Goal: Transaction & Acquisition: Purchase product/service

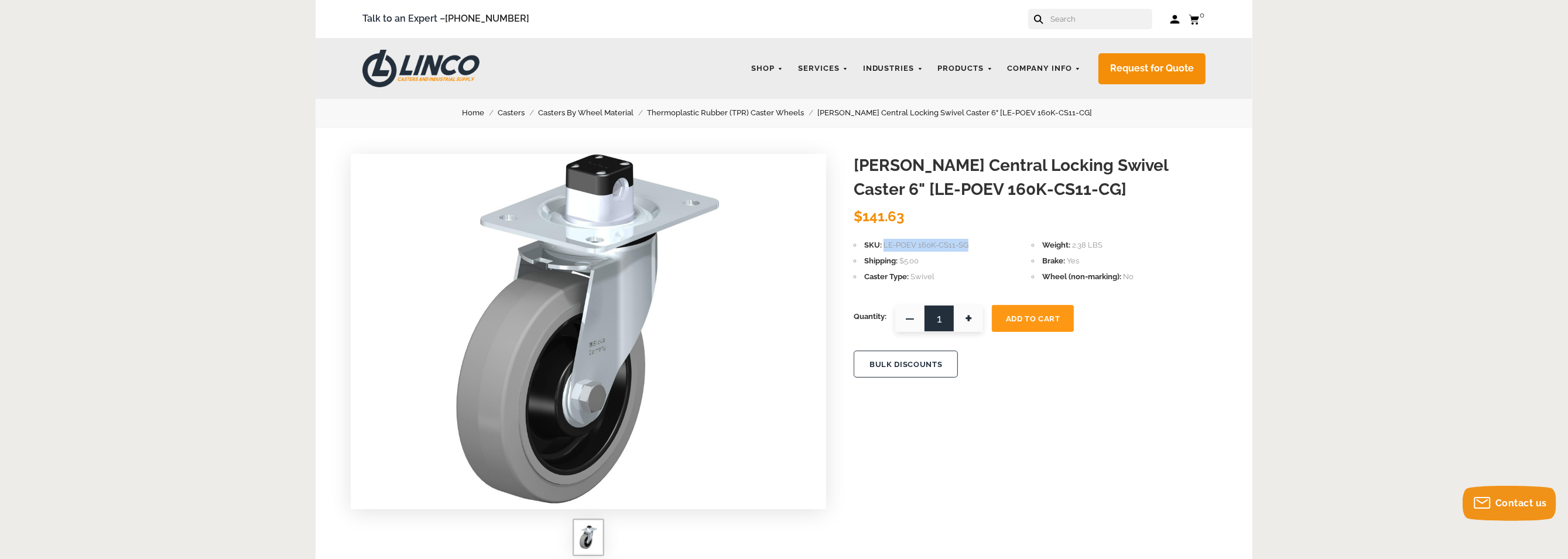
drag, startPoint x: 972, startPoint y: 244, endPoint x: 885, endPoint y: 247, distance: 87.1
click at [885, 248] on li "SKU LE-POEV 160K-CS11-SG" at bounding box center [942, 245] width 178 height 13
drag, startPoint x: 885, startPoint y: 247, endPoint x: 900, endPoint y: 245, distance: 15.1
copy span "LE-POEV 160K-CS11-SG"
click at [975, 323] on span "+" at bounding box center [968, 318] width 29 height 27
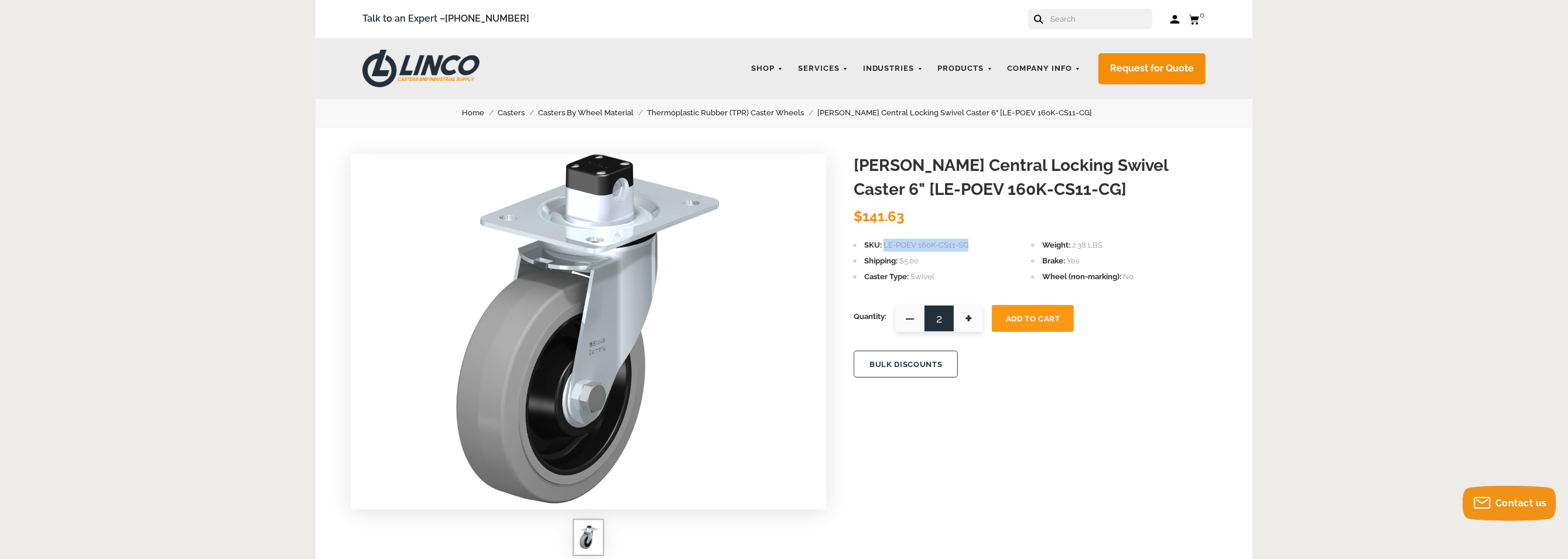
click at [974, 323] on span "+" at bounding box center [968, 318] width 29 height 27
click at [975, 327] on span "+" at bounding box center [968, 318] width 29 height 27
type input "4"
click at [1014, 318] on span "Add To Cart" at bounding box center [1033, 319] width 55 height 9
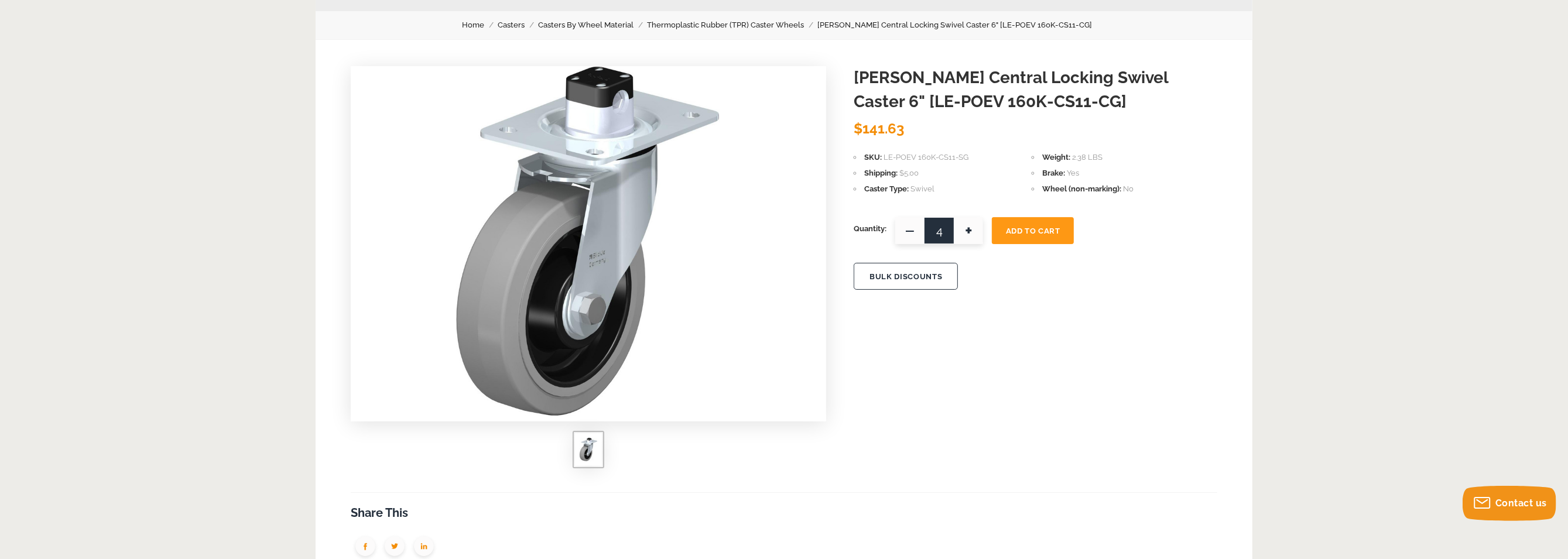
scroll to position [59, 0]
